Goal: Information Seeking & Learning: Learn about a topic

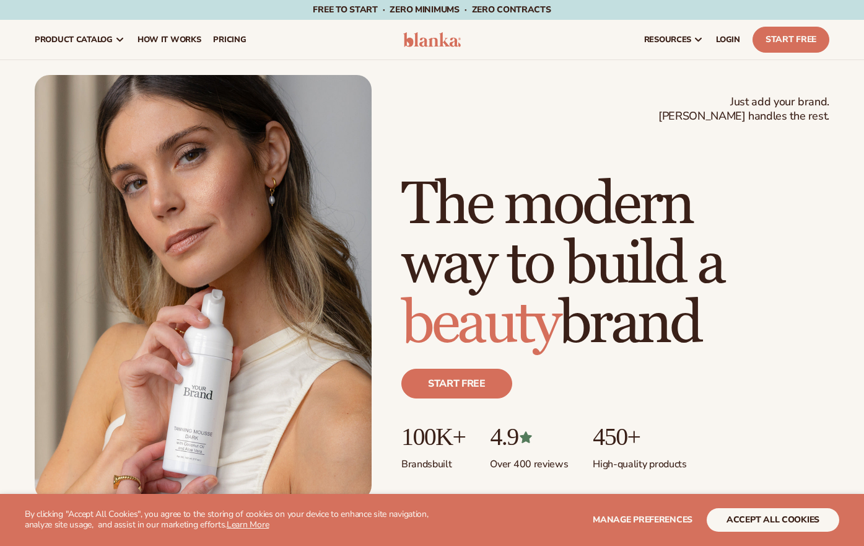
scroll to position [2, 0]
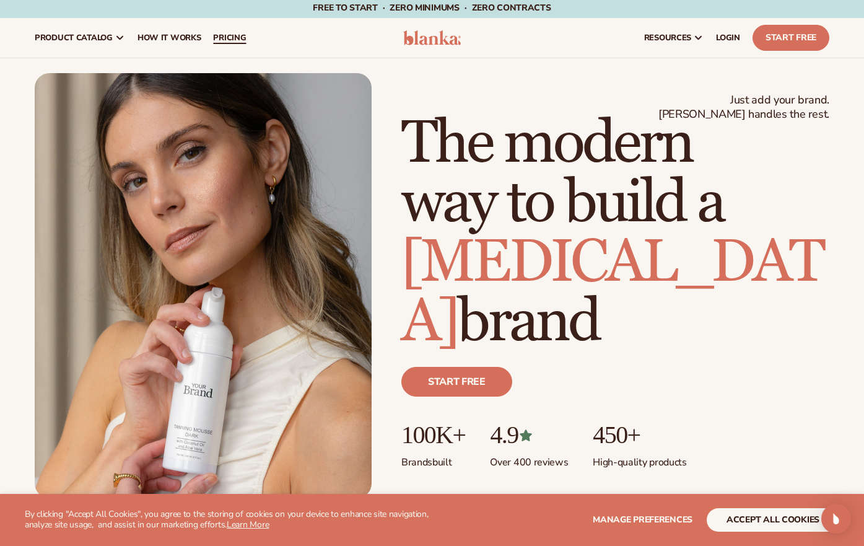
click at [224, 42] on span "pricing" at bounding box center [229, 38] width 33 height 10
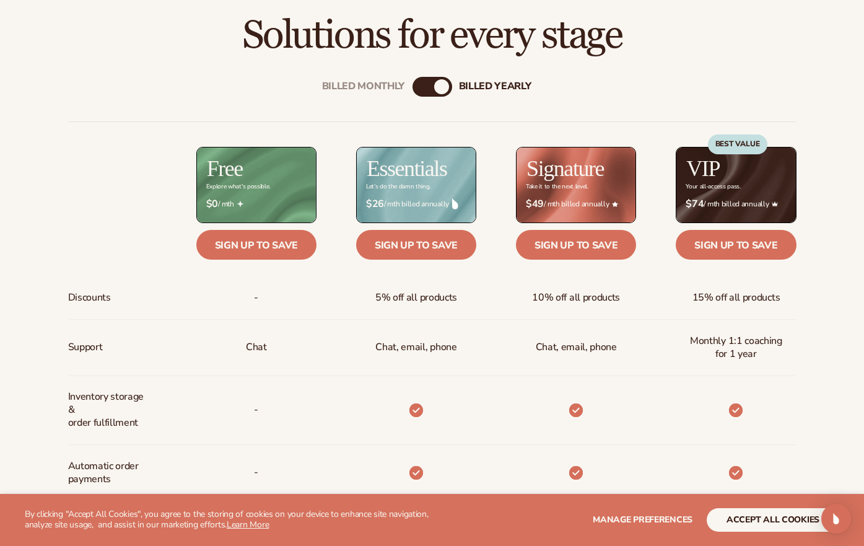
scroll to position [398, 0]
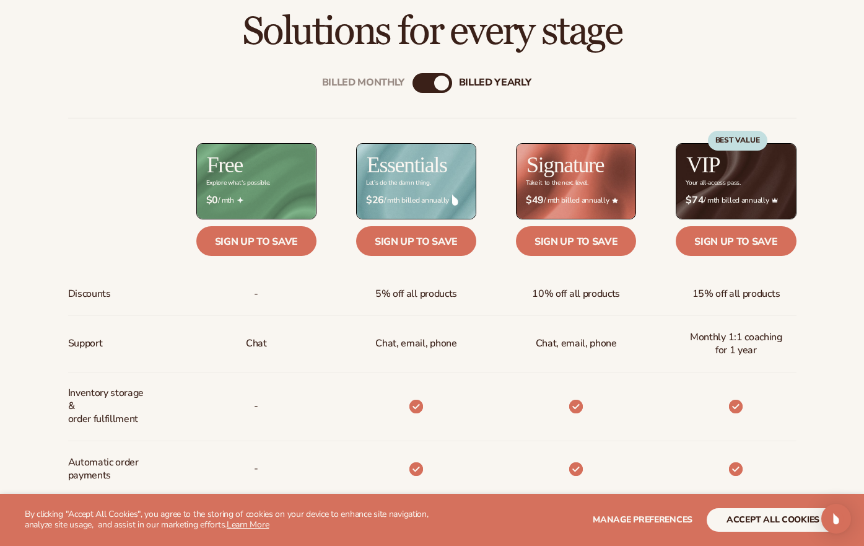
click at [420, 77] on div "Billed Monthly" at bounding box center [420, 83] width 15 height 15
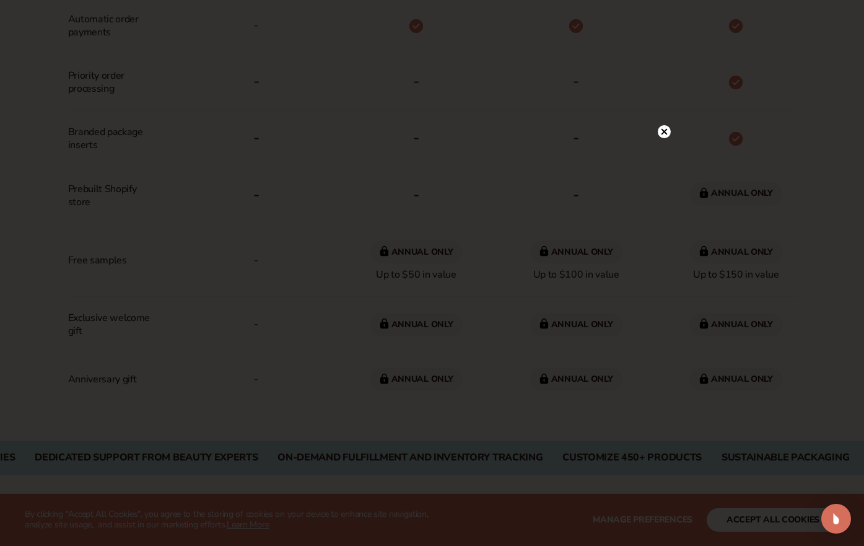
scroll to position [848, 0]
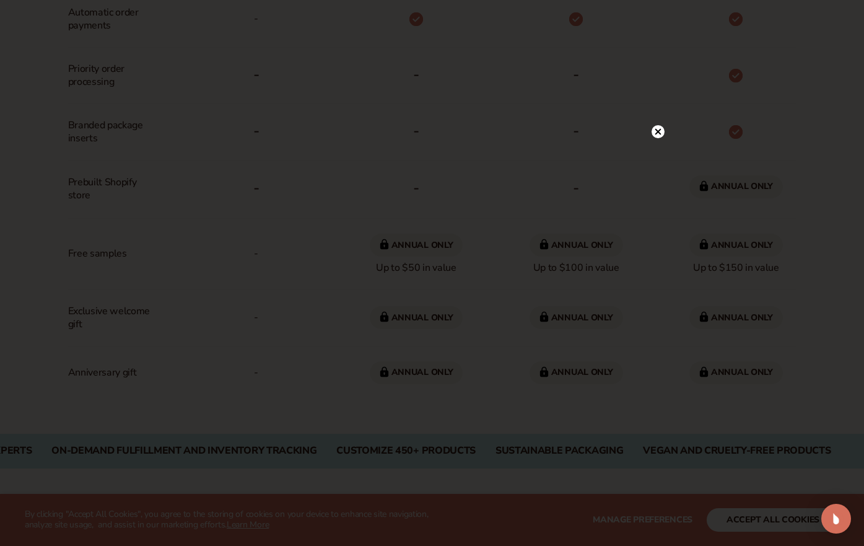
click at [656, 131] on circle at bounding box center [658, 131] width 13 height 13
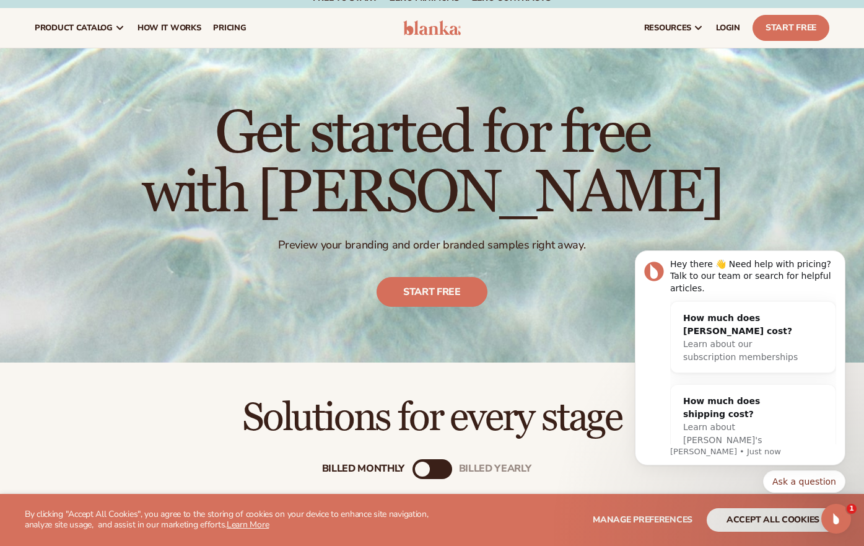
scroll to position [0, 0]
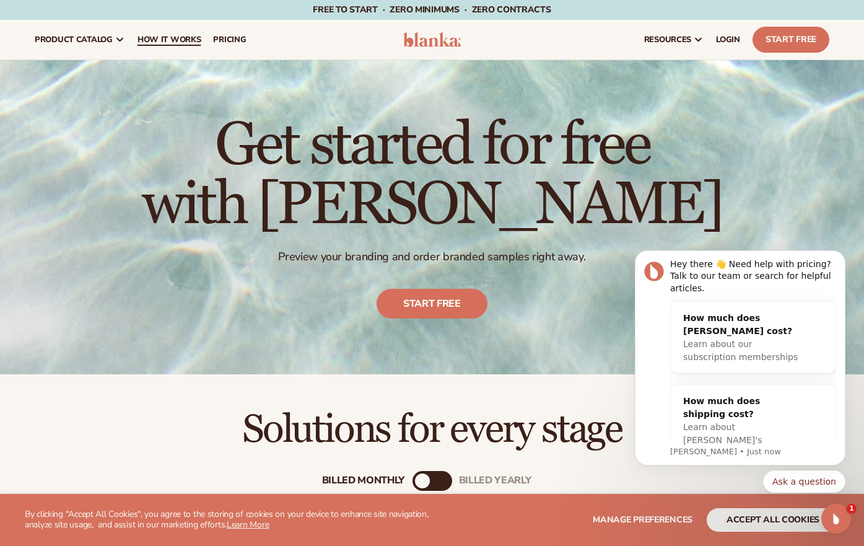
click at [154, 37] on span "How It Works" at bounding box center [170, 40] width 64 height 10
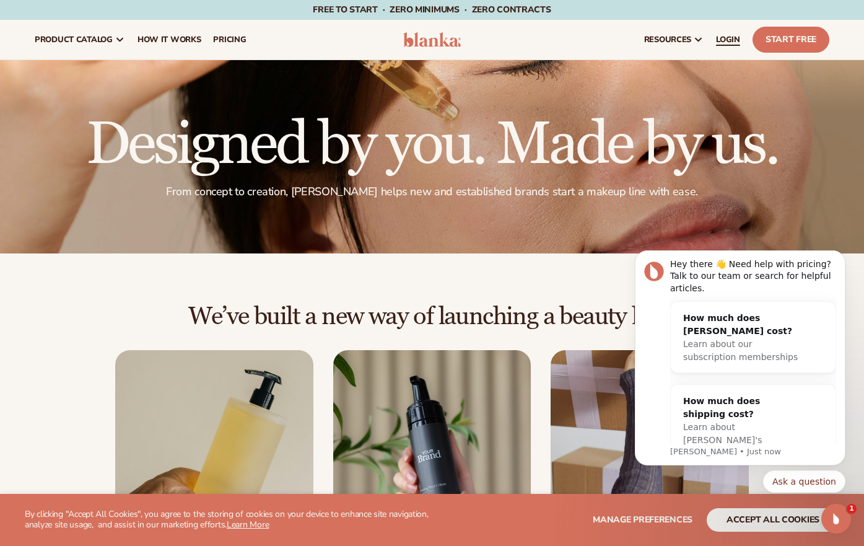
click at [721, 41] on span "LOGIN" at bounding box center [728, 40] width 24 height 10
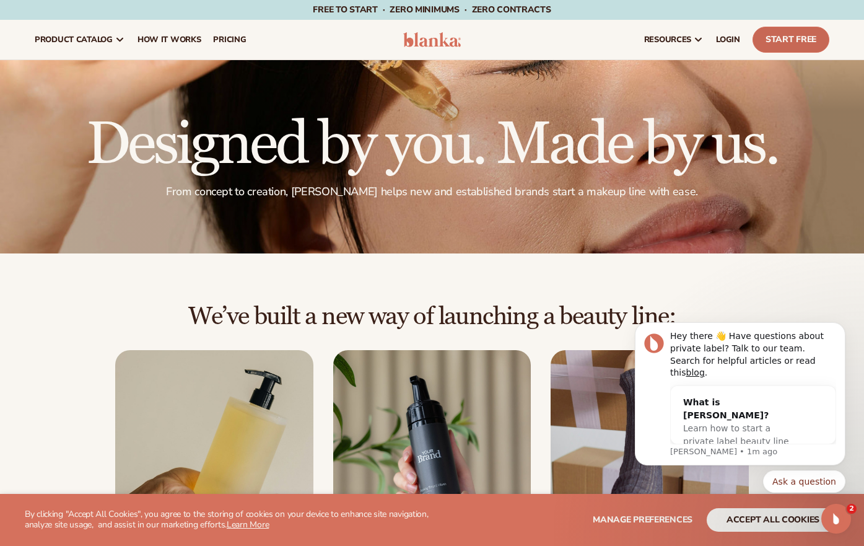
click at [765, 38] on link "Start Free" at bounding box center [791, 40] width 77 height 26
